Goal: Information Seeking & Learning: Learn about a topic

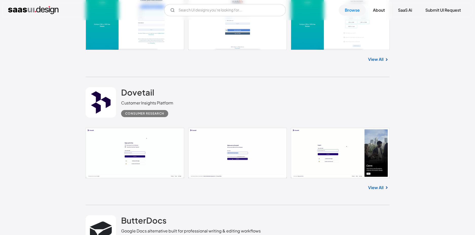
scroll to position [1090, 0]
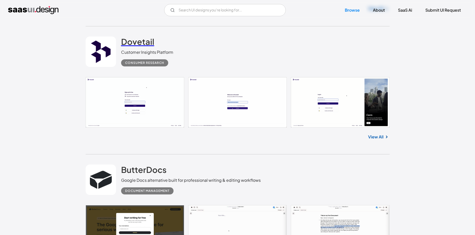
drag, startPoint x: 140, startPoint y: 36, endPoint x: 131, endPoint y: 42, distance: 10.1
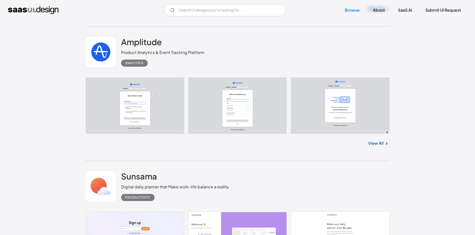
scroll to position [2104, 0]
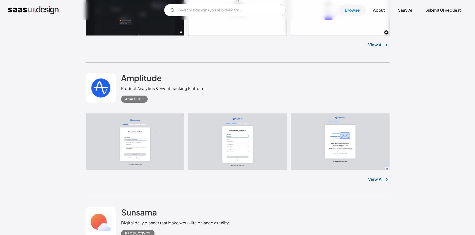
click at [377, 178] on link "View All" at bounding box center [375, 179] width 15 height 6
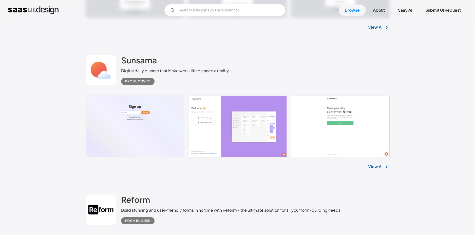
scroll to position [2281, 0]
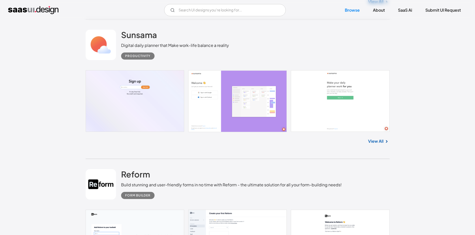
click at [368, 143] on div "View All" at bounding box center [238, 140] width 304 height 17
click at [374, 141] on link "View All" at bounding box center [375, 141] width 15 height 6
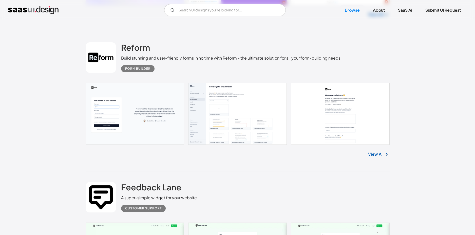
click at [378, 153] on link "View All" at bounding box center [375, 154] width 15 height 6
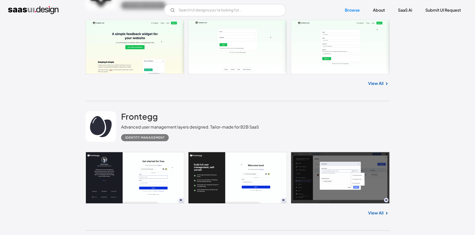
scroll to position [2686, 0]
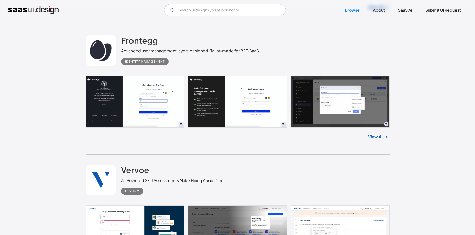
click at [376, 137] on link "View All" at bounding box center [375, 137] width 15 height 6
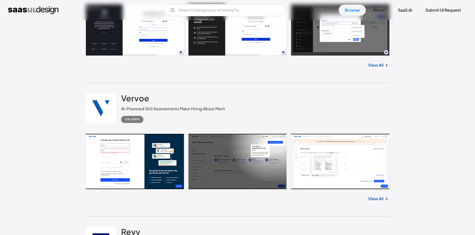
scroll to position [2839, 0]
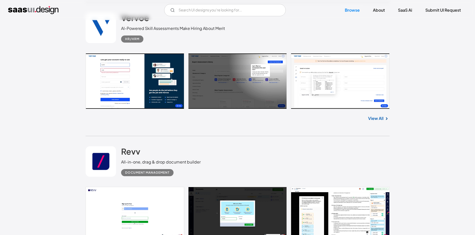
click at [367, 120] on div "View All" at bounding box center [238, 117] width 304 height 17
click at [372, 123] on div "View All" at bounding box center [238, 117] width 304 height 17
click at [373, 120] on link "View All" at bounding box center [375, 118] width 15 height 6
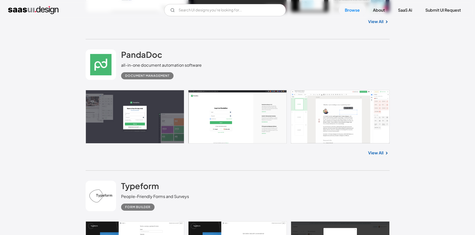
scroll to position [3067, 0]
click at [380, 152] on link "View All" at bounding box center [375, 153] width 15 height 6
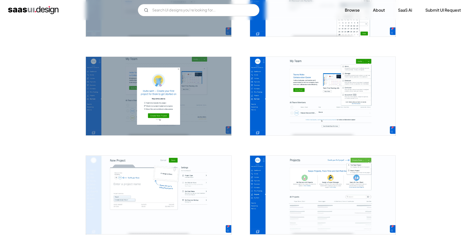
scroll to position [938, 0]
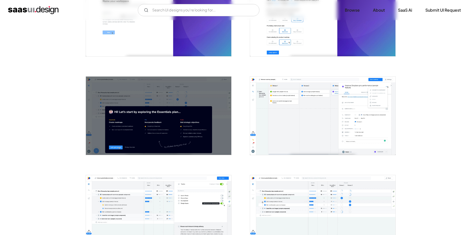
scroll to position [152, 0]
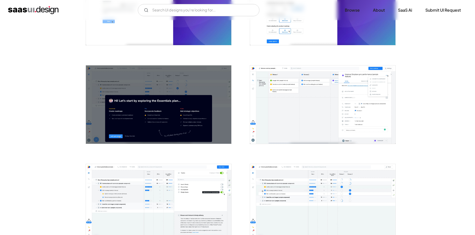
click at [340, 101] on img "open lightbox" at bounding box center [322, 104] width 145 height 78
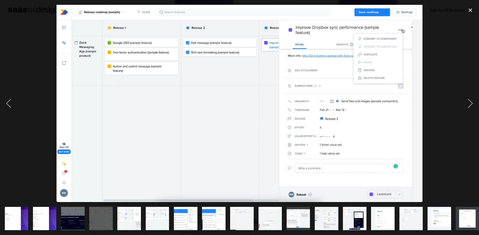
click at [437, 53] on div at bounding box center [239, 103] width 479 height 197
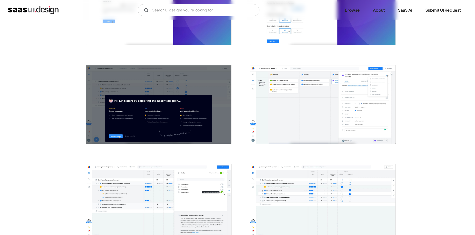
click at [314, 119] on img "open lightbox" at bounding box center [322, 104] width 145 height 78
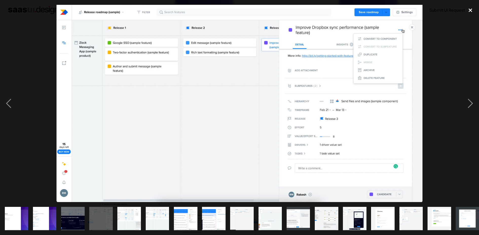
click at [470, 10] on div "close lightbox" at bounding box center [470, 10] width 17 height 11
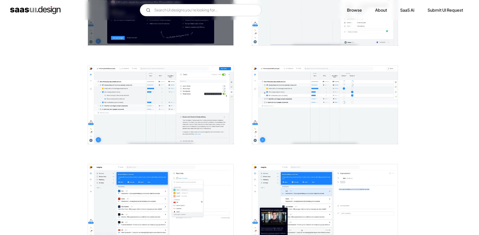
scroll to position [253, 0]
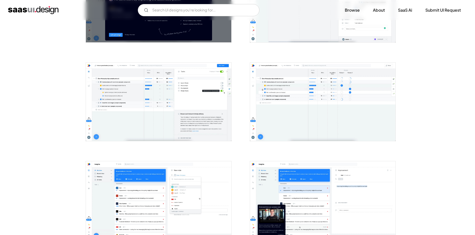
click at [211, 177] on img "open lightbox" at bounding box center [158, 200] width 145 height 78
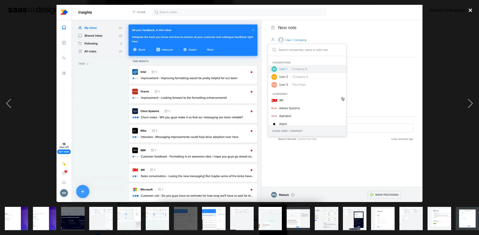
click at [472, 9] on div "close lightbox" at bounding box center [470, 10] width 17 height 11
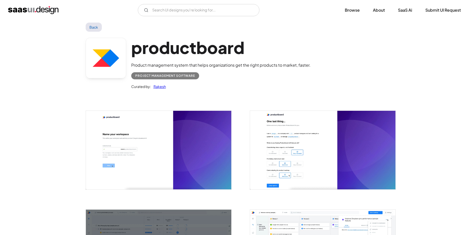
scroll to position [0, 0]
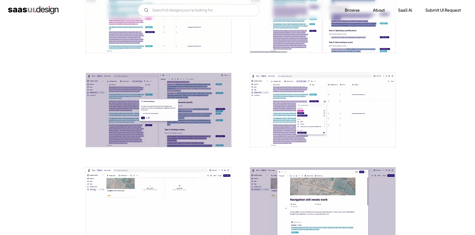
scroll to position [760, 0]
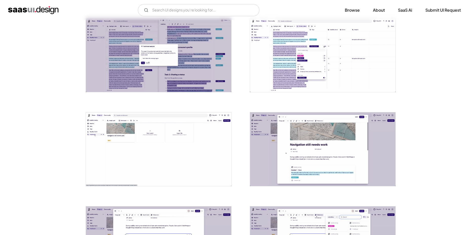
click at [290, 60] on img "open lightbox" at bounding box center [322, 55] width 145 height 74
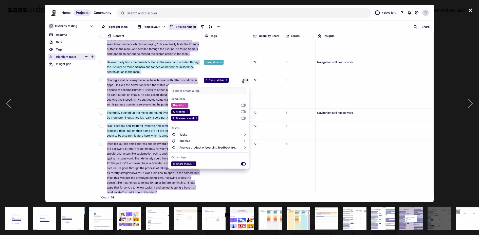
click at [471, 9] on div "close lightbox" at bounding box center [470, 10] width 17 height 11
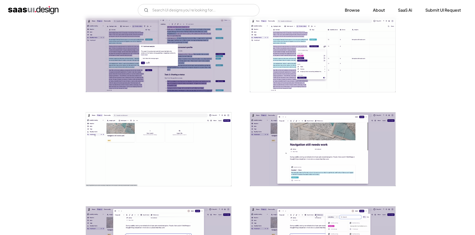
click at [199, 72] on img "open lightbox" at bounding box center [158, 55] width 145 height 74
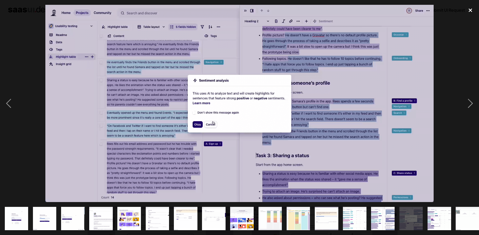
click at [467, 11] on div "close lightbox" at bounding box center [470, 10] width 17 height 11
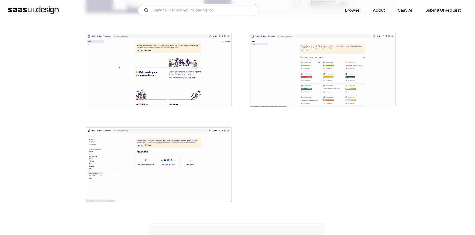
scroll to position [1140, 0]
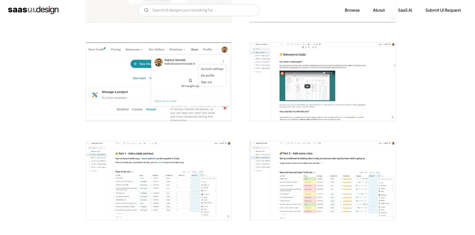
scroll to position [177, 0]
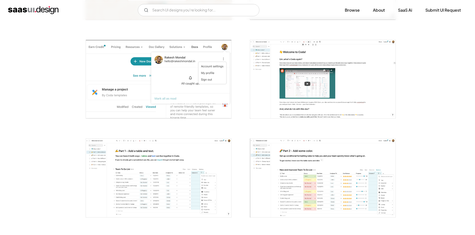
click at [198, 94] on img "open lightbox" at bounding box center [158, 79] width 145 height 78
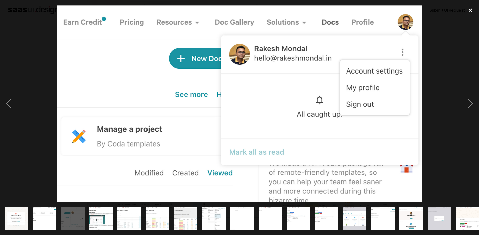
click at [474, 10] on div "close lightbox" at bounding box center [470, 10] width 17 height 11
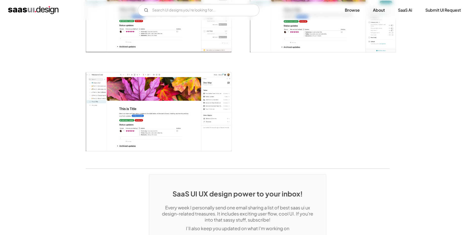
scroll to position [1318, 0]
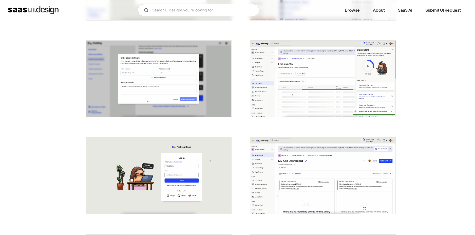
scroll to position [659, 0]
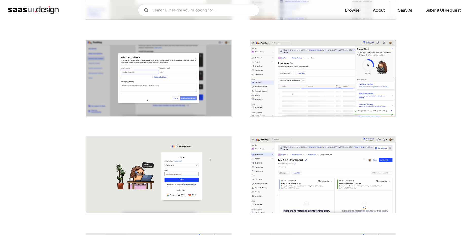
click at [200, 77] on img "open lightbox" at bounding box center [158, 78] width 145 height 77
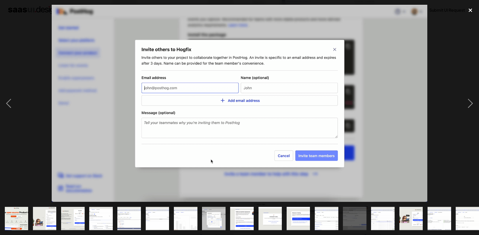
click at [469, 10] on div "close lightbox" at bounding box center [470, 10] width 17 height 11
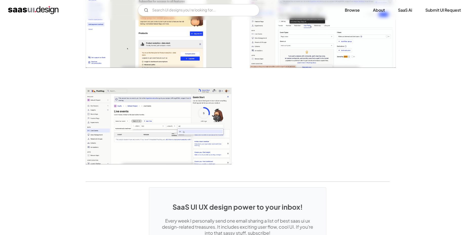
scroll to position [1090, 0]
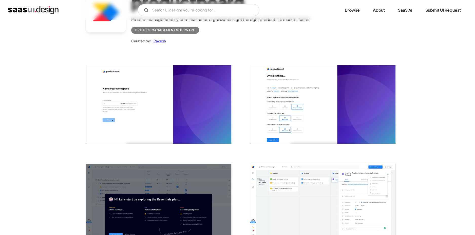
scroll to position [127, 0]
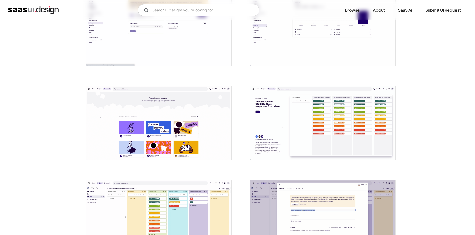
scroll to position [482, 0]
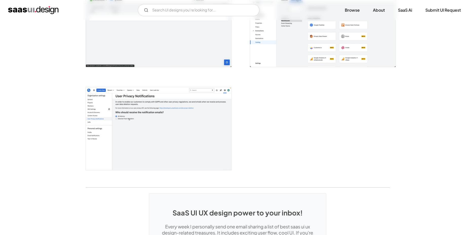
scroll to position [1285, 0]
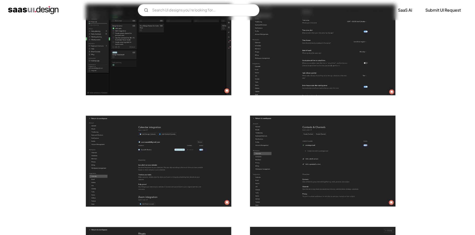
scroll to position [1267, 0]
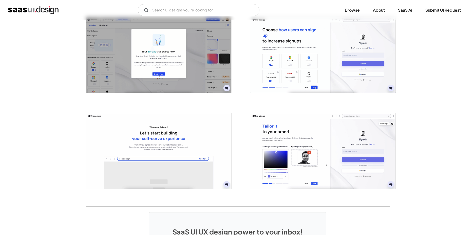
scroll to position [1140, 0]
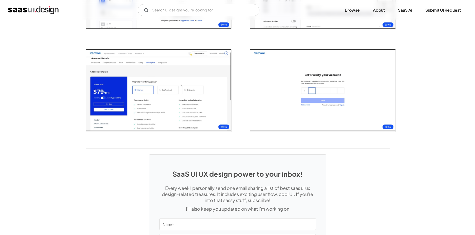
scroll to position [988, 0]
